Goal: Task Accomplishment & Management: Use online tool/utility

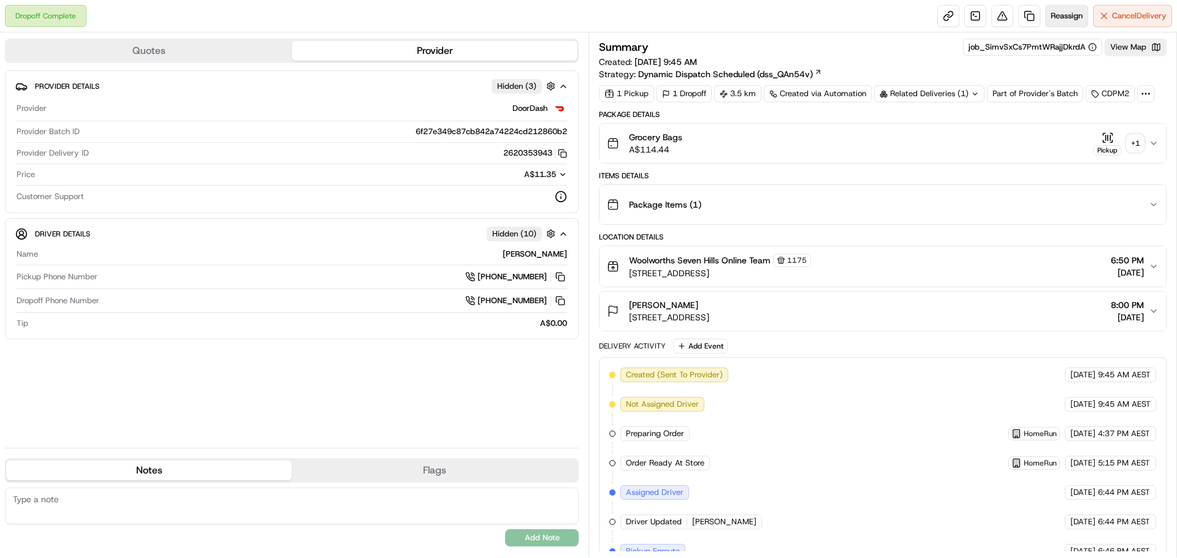
click at [1066, 12] on span "Reassign" at bounding box center [1066, 15] width 32 height 11
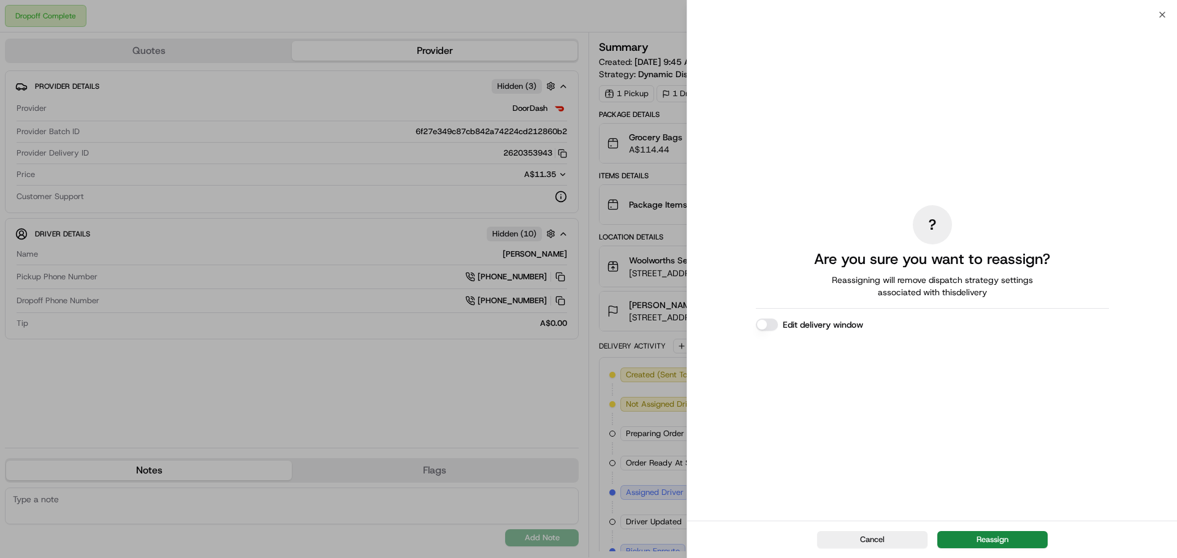
click at [990, 537] on button "Reassign" at bounding box center [992, 539] width 110 height 17
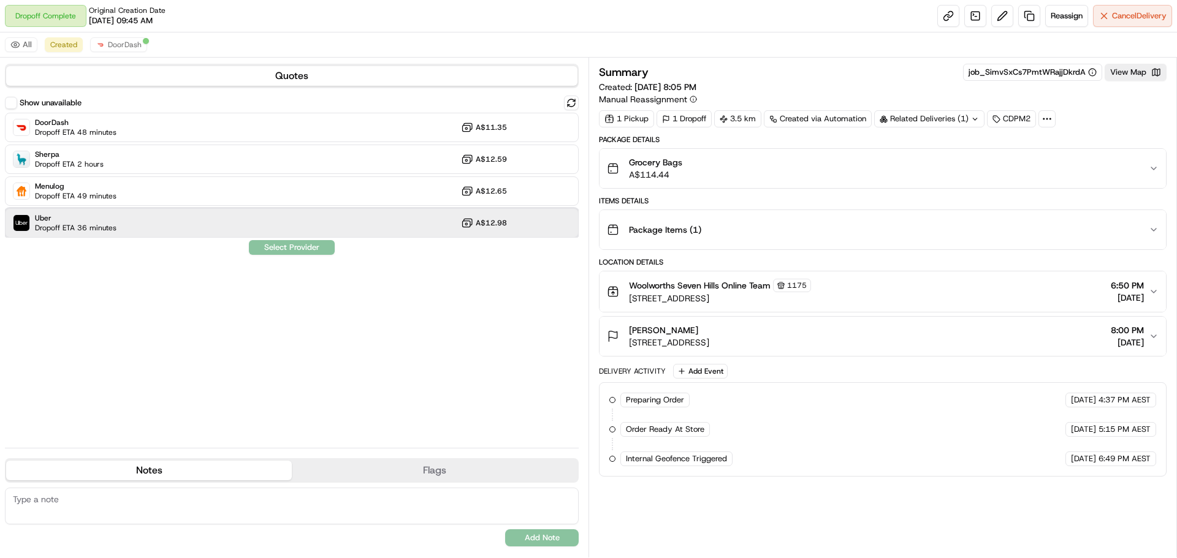
click at [106, 219] on span "Uber" at bounding box center [76, 218] width 82 height 10
click at [285, 245] on button "Assign Provider" at bounding box center [291, 247] width 87 height 15
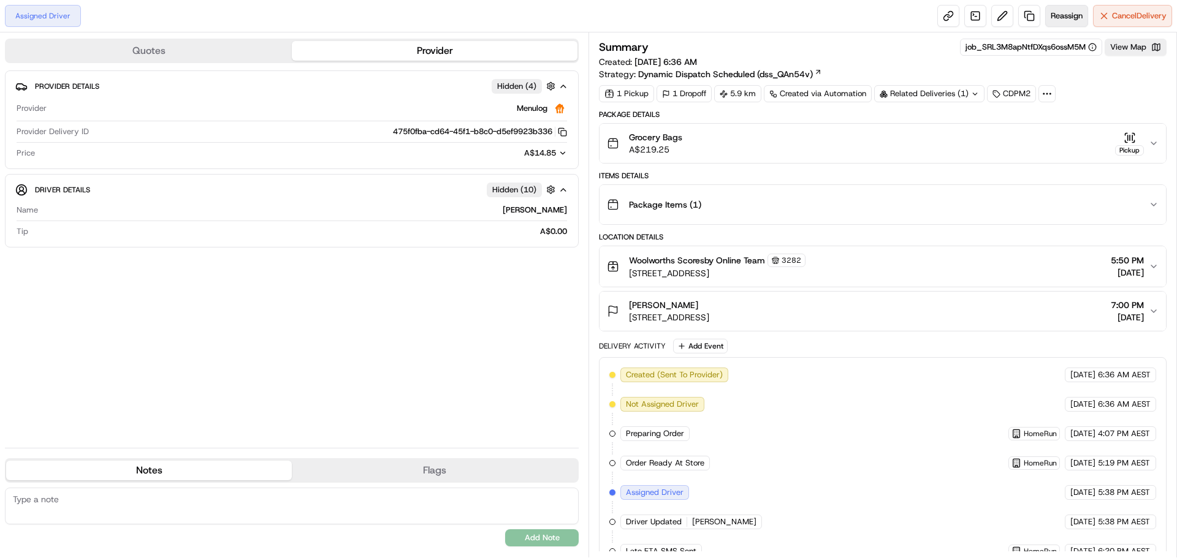
click at [1069, 23] on button "Reassign" at bounding box center [1066, 16] width 43 height 22
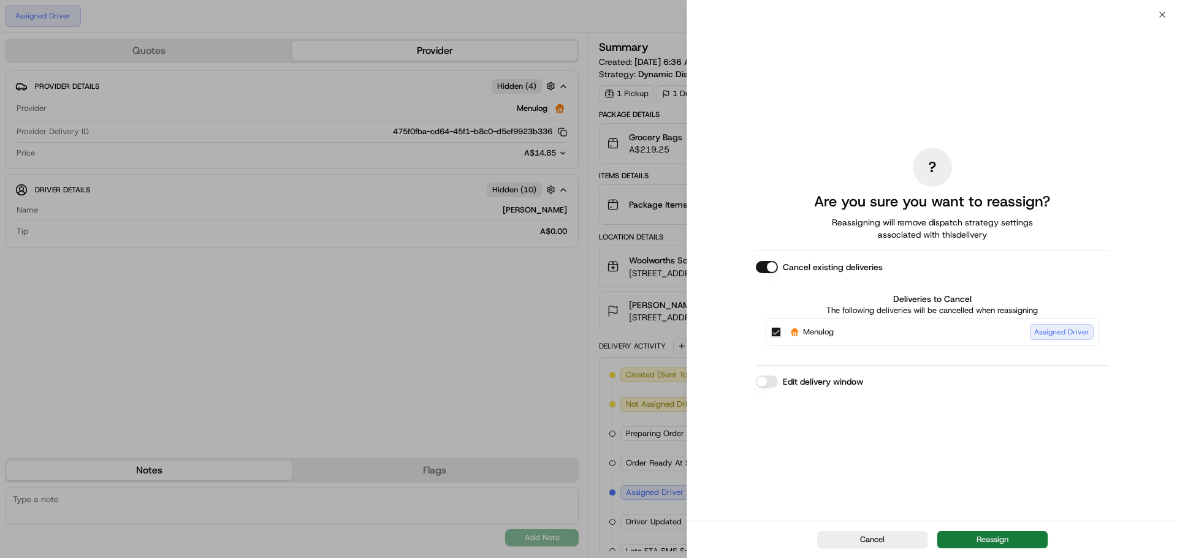
click at [996, 539] on button "Reassign" at bounding box center [992, 539] width 110 height 17
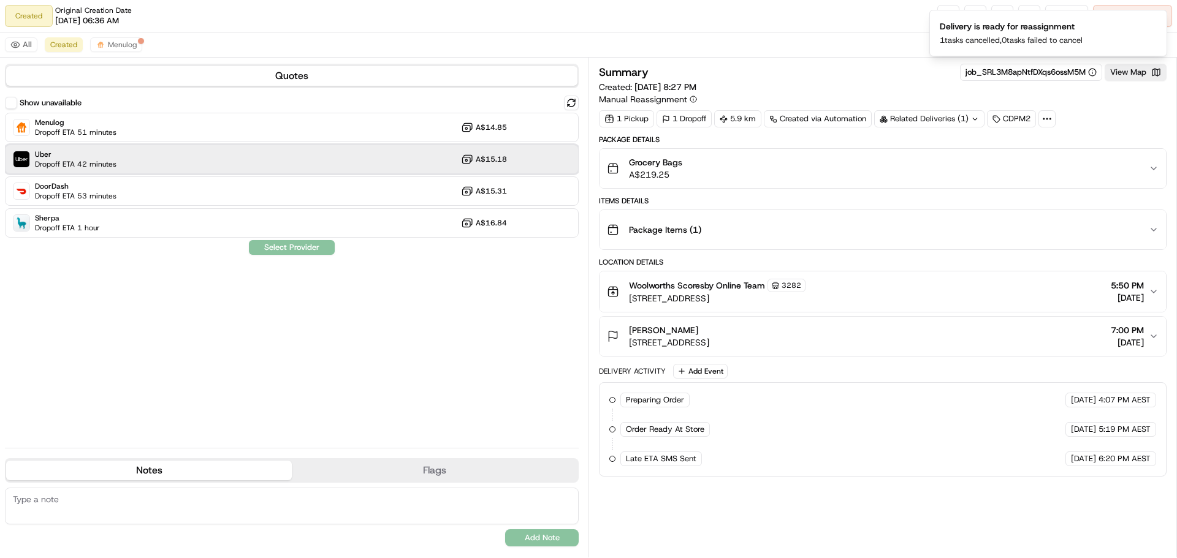
click at [104, 164] on span "Dropoff ETA 42 minutes" at bounding box center [76, 164] width 82 height 10
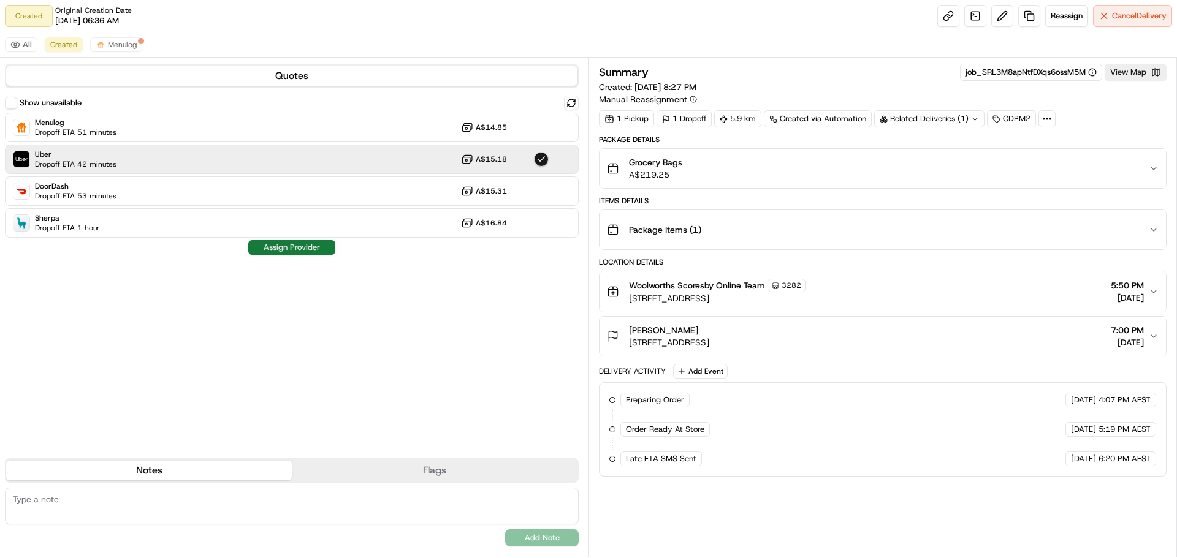
click at [309, 248] on button "Assign Provider" at bounding box center [291, 247] width 87 height 15
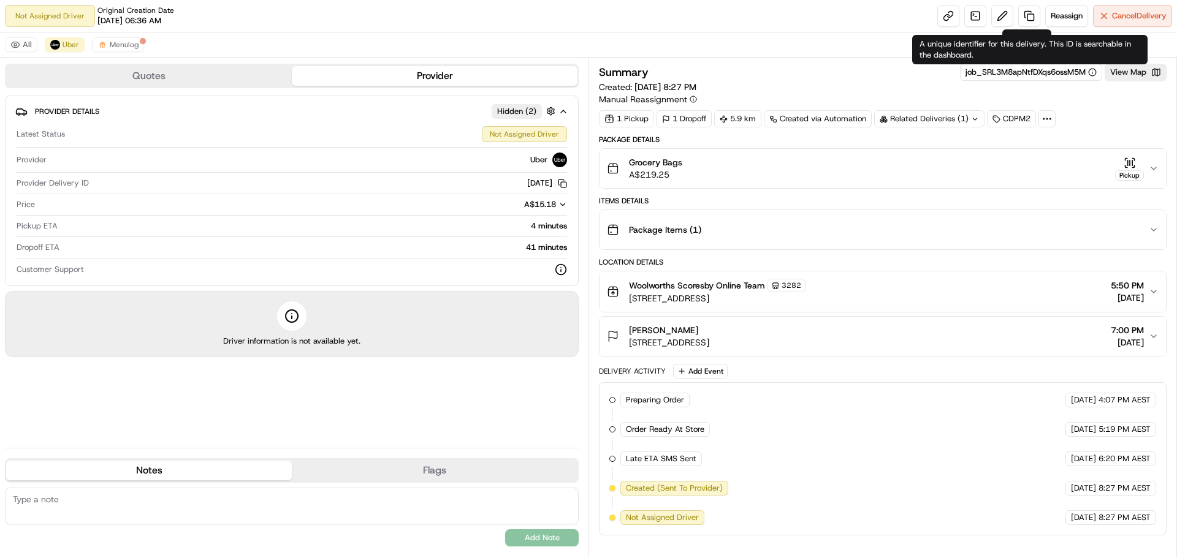
click at [1045, 68] on div "job_SRL3M8apNtfDXqs6ossM5M" at bounding box center [1030, 72] width 131 height 11
click at [1048, 71] on div "job_SRL3M8apNtfDXqs6ossM5M" at bounding box center [1030, 72] width 131 height 11
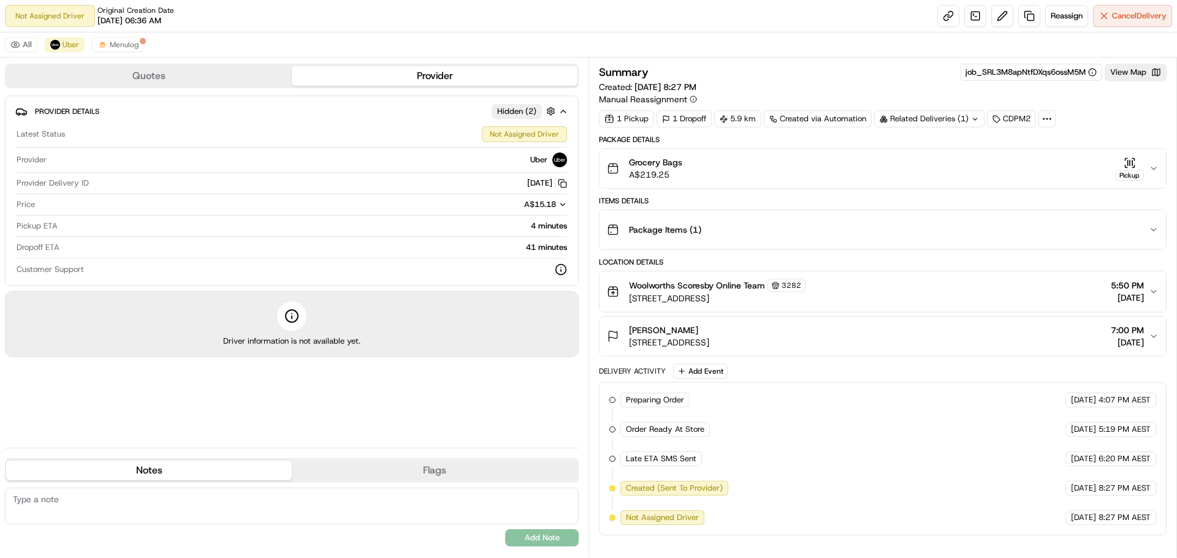
click at [1094, 70] on icon at bounding box center [1092, 72] width 9 height 9
drag, startPoint x: 1094, startPoint y: 70, endPoint x: 914, endPoint y: 60, distance: 179.9
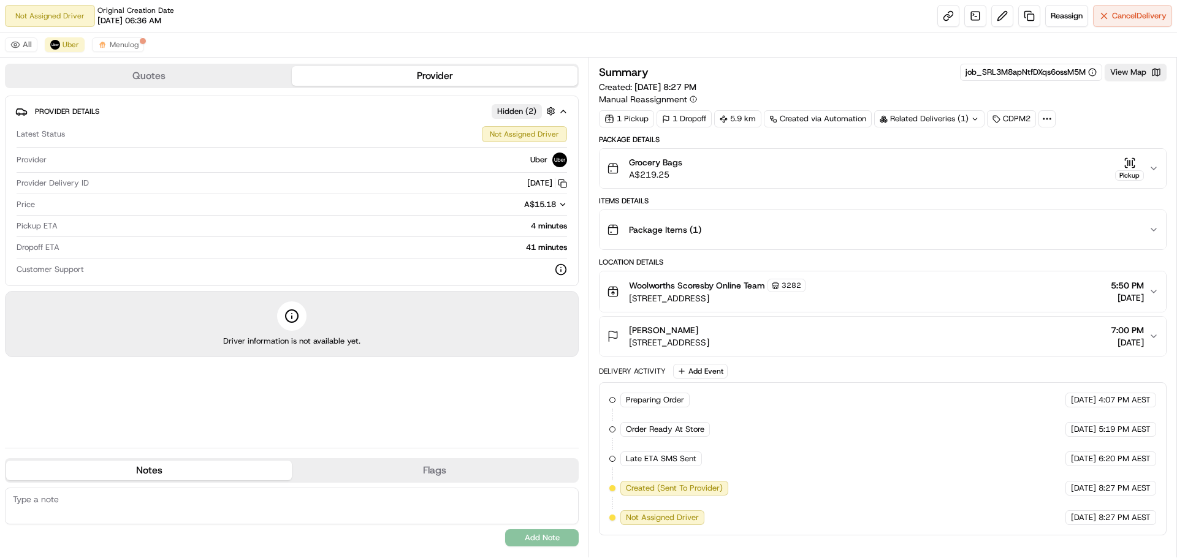
click at [883, 61] on div "Summary job_SRL3M8apNtfDXqs6ossM5M View Map Created: 20/09/2025 8:27 PM Manual …" at bounding box center [882, 308] width 588 height 500
click at [944, 18] on link at bounding box center [948, 16] width 22 height 22
